Goal: Task Accomplishment & Management: Manage account settings

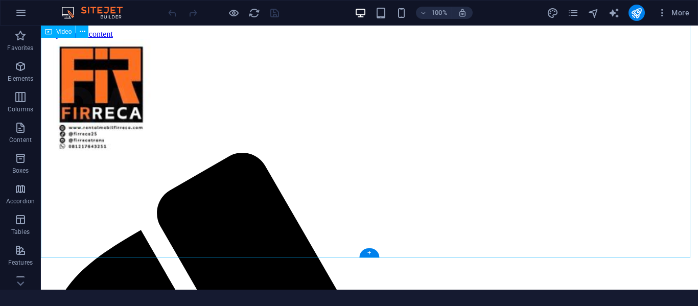
scroll to position [155, 0]
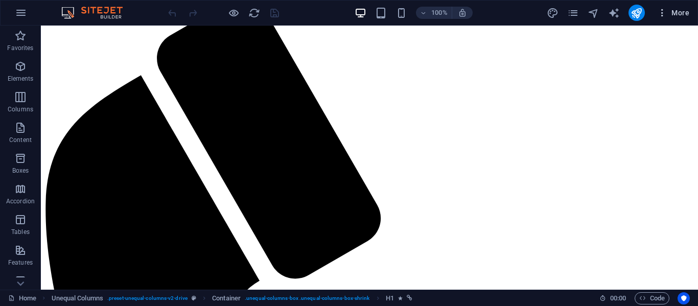
click at [661, 7] on button "More" at bounding box center [673, 13] width 40 height 16
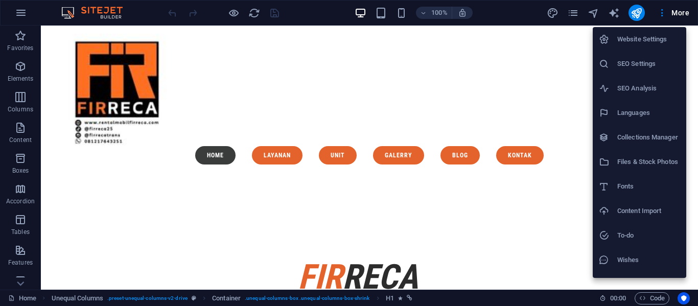
click at [653, 34] on h6 "Website Settings" at bounding box center [648, 39] width 63 height 12
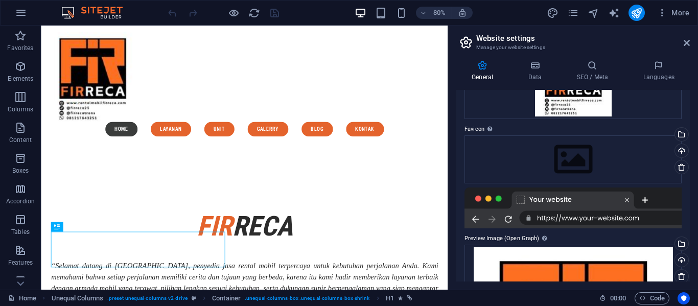
scroll to position [102, 0]
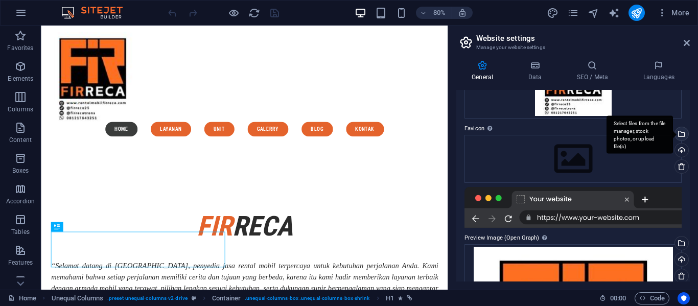
click at [679, 138] on div "Select files from the file manager, stock photos, or upload file(s)" at bounding box center [680, 134] width 15 height 15
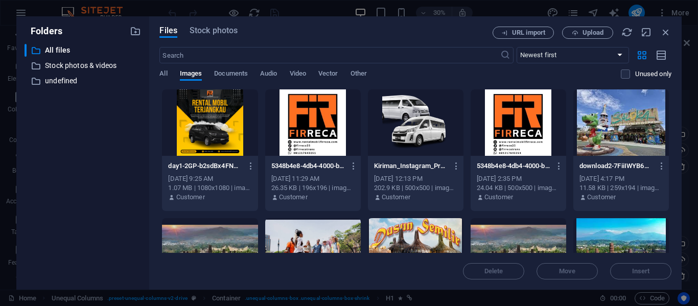
click at [519, 145] on div at bounding box center [519, 122] width 96 height 66
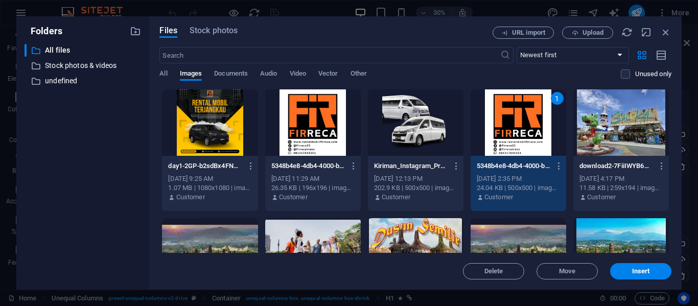
click at [519, 145] on div "1" at bounding box center [519, 122] width 96 height 66
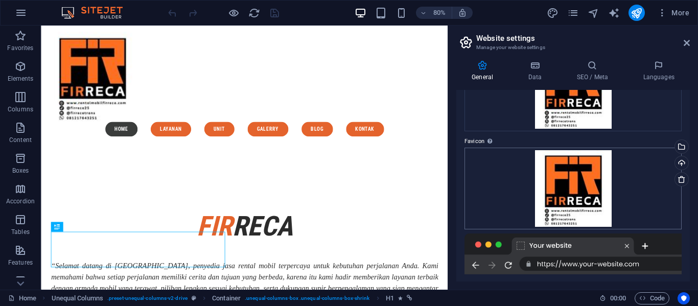
scroll to position [0, 0]
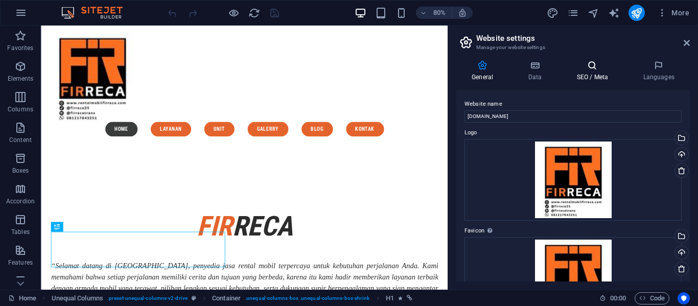
click at [596, 74] on h4 "SEO / Meta" at bounding box center [594, 70] width 66 height 21
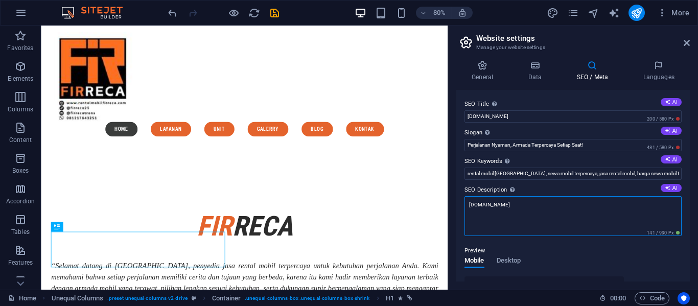
drag, startPoint x: 529, startPoint y: 209, endPoint x: 454, endPoint y: 214, distance: 75.8
click at [454, 214] on div "General Data SEO / Meta Languages Website name [DOMAIN_NAME] Logo Drag files he…" at bounding box center [573, 171] width 250 height 238
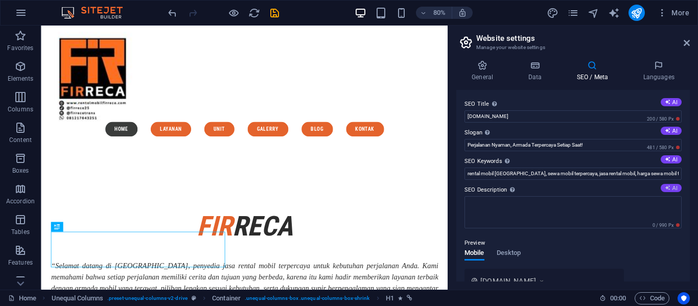
click at [665, 188] on icon at bounding box center [668, 188] width 6 height 6
type textarea "Sewa mobil terpercaya di [GEOGRAPHIC_DATA] dengan FIRRECA. Armada terbaru, sopi…"
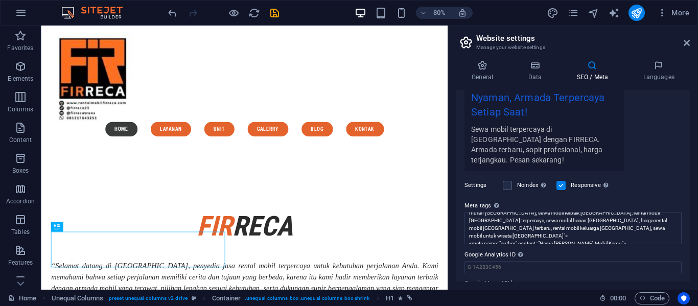
scroll to position [234, 0]
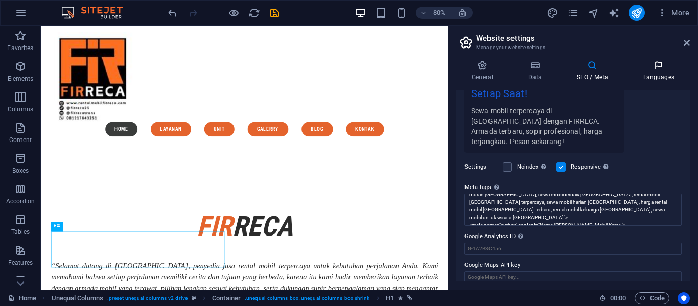
click at [654, 77] on h4 "Languages" at bounding box center [658, 70] width 62 height 21
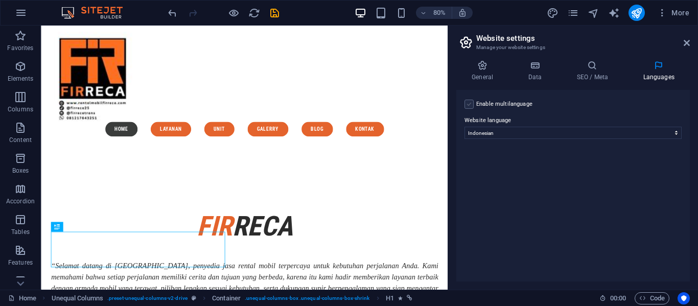
click at [471, 103] on label at bounding box center [468, 104] width 9 height 9
click at [0, 0] on input "Enable multilanguage To disable multilanguage delete all languages until only o…" at bounding box center [0, 0] width 0 height 0
select select
click at [471, 103] on label at bounding box center [468, 104] width 9 height 9
click at [0, 0] on input "Enable multilanguage To disable multilanguage delete all languages until only o…" at bounding box center [0, 0] width 0 height 0
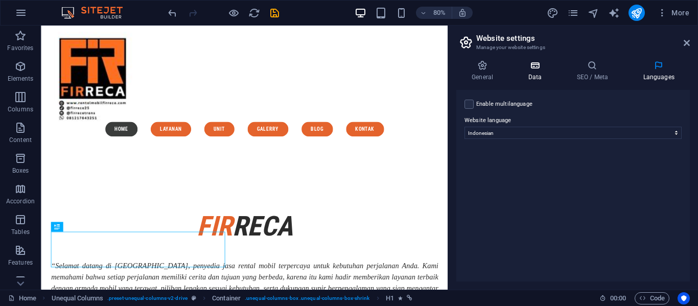
click at [544, 72] on h4 "Data" at bounding box center [537, 70] width 49 height 21
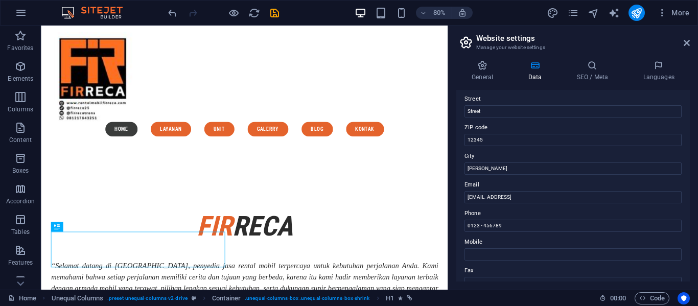
scroll to position [112, 0]
click at [515, 169] on input "[PERSON_NAME]" at bounding box center [572, 168] width 217 height 12
type input "B"
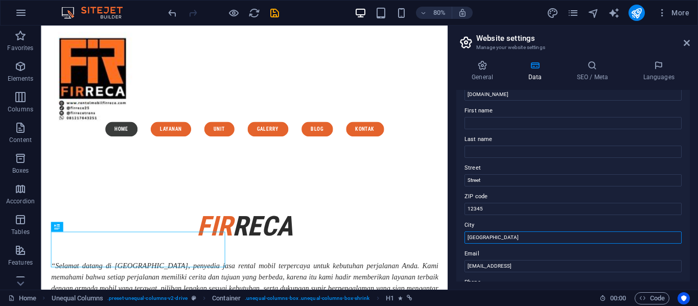
type input "[GEOGRAPHIC_DATA]"
click at [521, 126] on input "First name" at bounding box center [572, 123] width 217 height 12
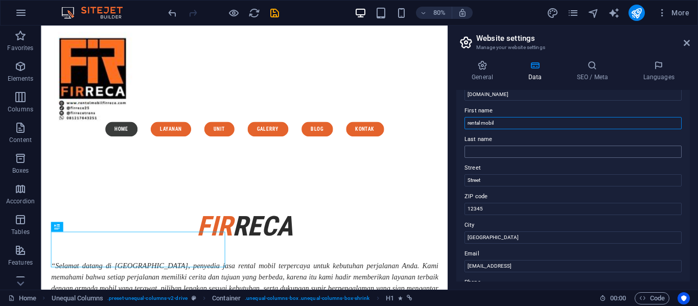
type input "rental mobil"
click at [504, 148] on input "Last name" at bounding box center [572, 152] width 217 height 12
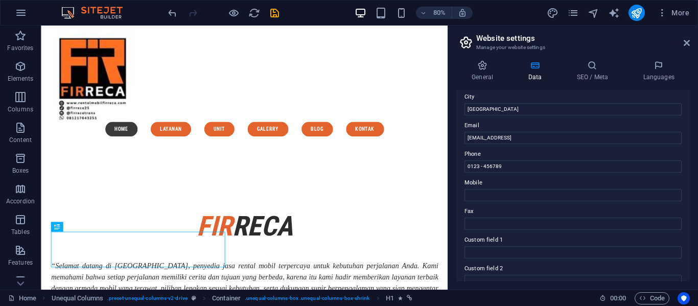
scroll to position [172, 0]
type input "firreca"
click at [502, 161] on input "0123 - 456789" at bounding box center [572, 166] width 217 height 12
drag, startPoint x: 502, startPoint y: 161, endPoint x: 454, endPoint y: 167, distance: 47.9
click at [454, 167] on div "General Data SEO / Meta Languages Website name [DOMAIN_NAME] Logo Drag files he…" at bounding box center [573, 171] width 250 height 238
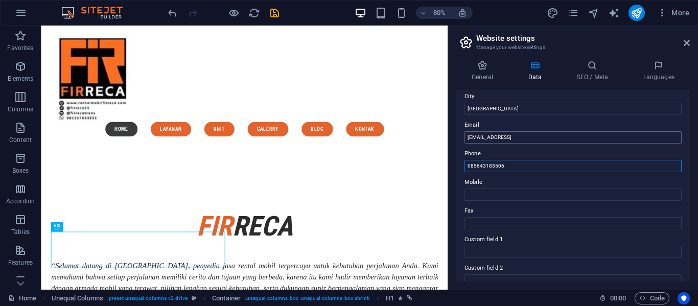
type input "085643183506"
drag, startPoint x: 593, startPoint y: 137, endPoint x: 450, endPoint y: 159, distance: 145.3
click at [450, 159] on aside "Website settings Manage your website settings General Data SEO / Meta Languages…" at bounding box center [573, 158] width 250 height 264
click at [608, 133] on input "[EMAIL_ADDRESS]" at bounding box center [572, 137] width 217 height 12
drag, startPoint x: 608, startPoint y: 133, endPoint x: 471, endPoint y: 136, distance: 136.5
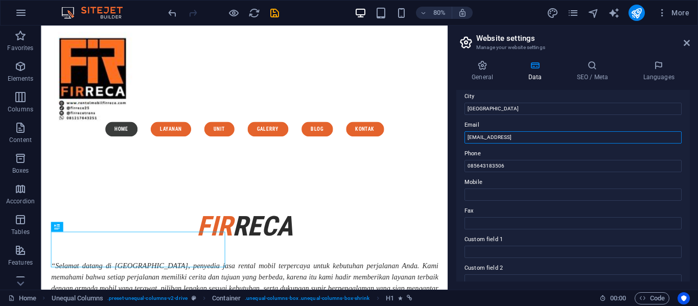
click at [471, 136] on input "[EMAIL_ADDRESS]" at bounding box center [572, 137] width 217 height 12
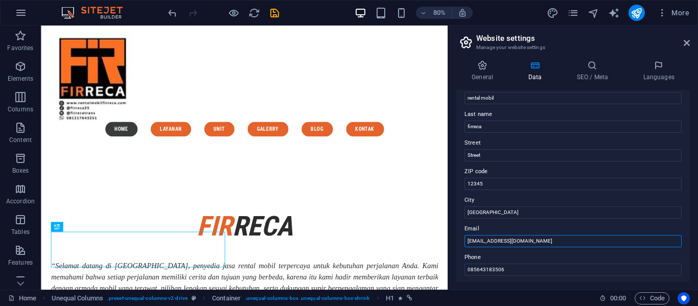
scroll to position [68, 0]
type input "[EMAIL_ADDRESS][DOMAIN_NAME]"
click at [529, 150] on input "Street" at bounding box center [572, 155] width 217 height 12
type input "S"
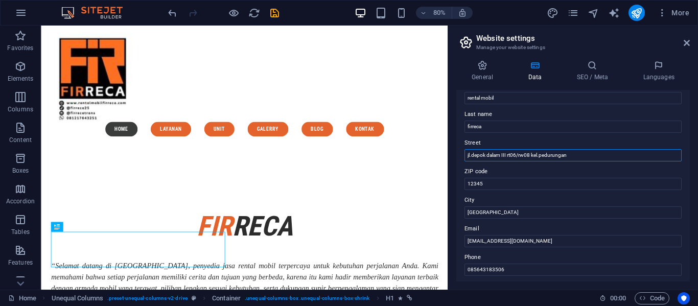
type input "jl depok dalam III rt06/rw08 kel.pedurungan tengah"
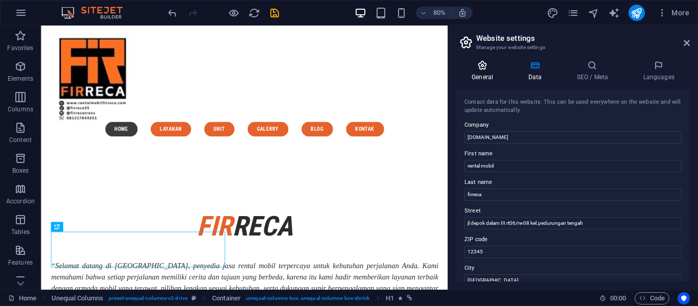
click at [478, 66] on icon at bounding box center [482, 65] width 52 height 10
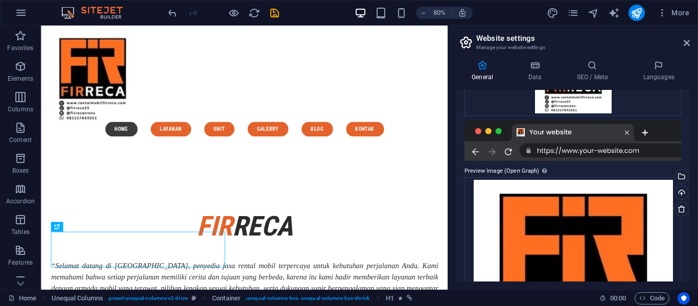
scroll to position [203, 0]
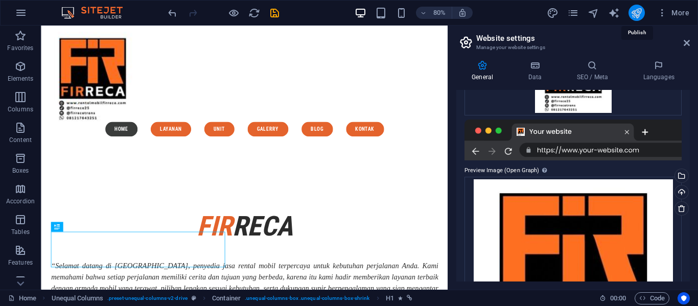
click at [642, 14] on icon "publish" at bounding box center [637, 13] width 12 height 12
